Goal: Task Accomplishment & Management: Use online tool/utility

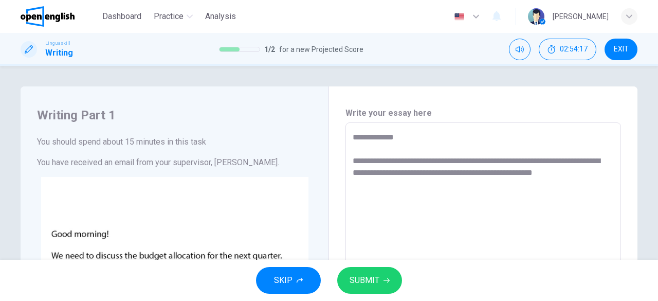
scroll to position [44, 0]
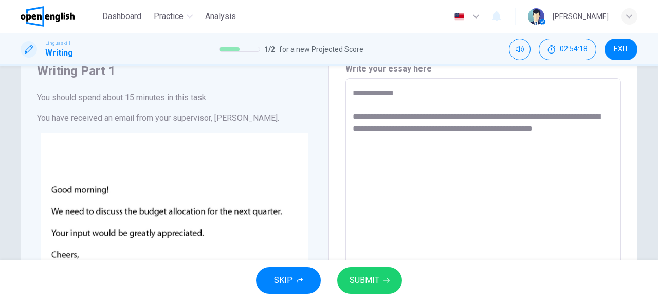
click at [626, 49] on span "EXIT" at bounding box center [621, 49] width 15 height 8
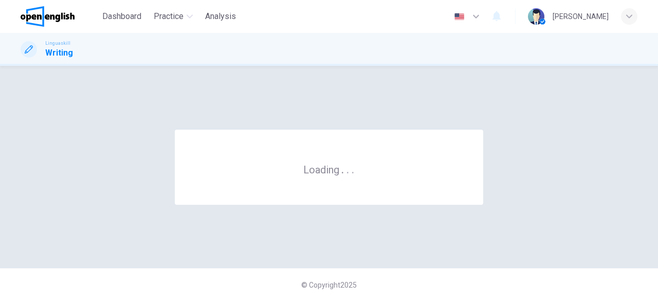
scroll to position [0, 0]
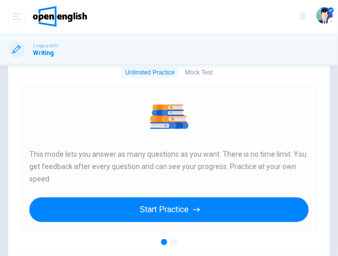
scroll to position [26, 0]
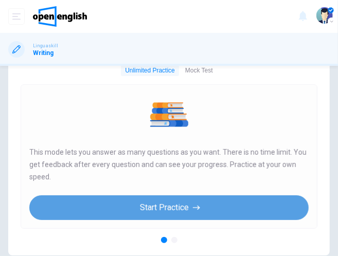
click at [169, 210] on button "Start Practice" at bounding box center [168, 207] width 279 height 25
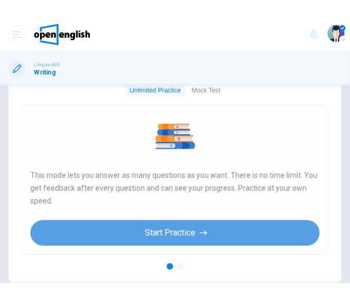
scroll to position [0, 0]
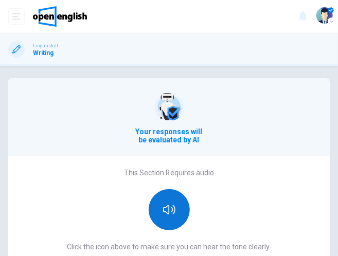
click at [164, 214] on icon "button" at bounding box center [169, 210] width 12 height 12
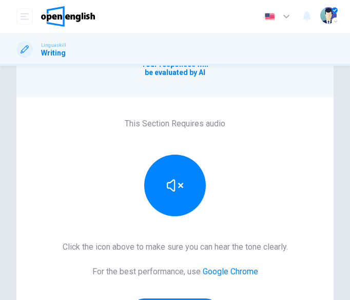
scroll to position [180, 0]
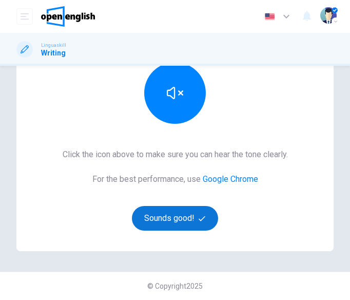
click at [178, 210] on button "Sounds good!" at bounding box center [175, 218] width 86 height 25
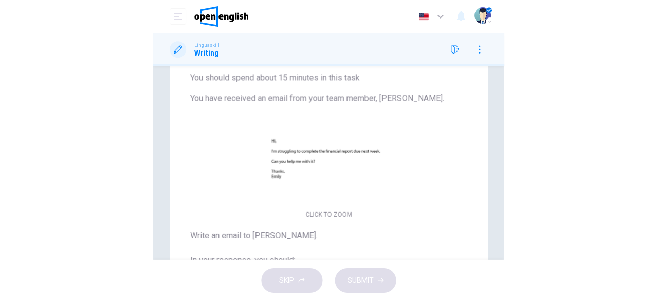
scroll to position [108, 0]
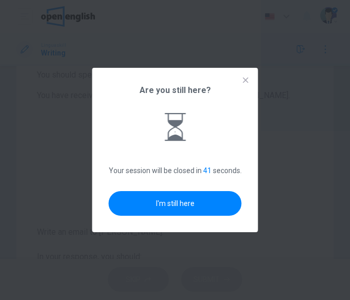
click at [247, 79] on icon at bounding box center [246, 81] width 6 height 6
